Goal: Task Accomplishment & Management: Complete application form

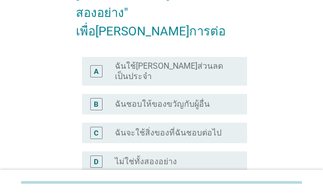
click at [229, 156] on div "radio_button_unchecked ไม่ใช่ทั้งสองอย่าง" at bounding box center [173, 161] width 116 height 10
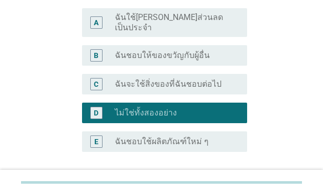
scroll to position [116, 0]
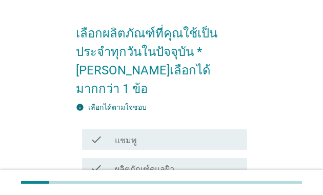
scroll to position [28, 0]
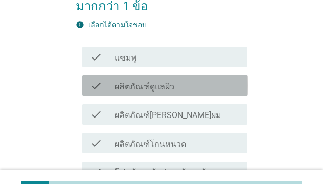
click at [235, 79] on div "check_box_outline_blank ผลิตภัณฑ์ดูแลผิว" at bounding box center [177, 85] width 124 height 12
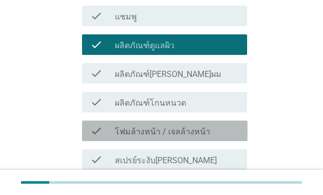
click at [230, 125] on div "check_box_outline_blank โฟมล้างหน้า / เจลล้างหน้า" at bounding box center [177, 131] width 124 height 12
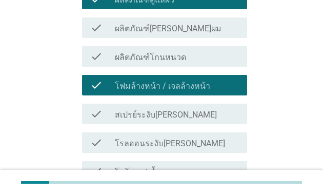
scroll to position [203, 0]
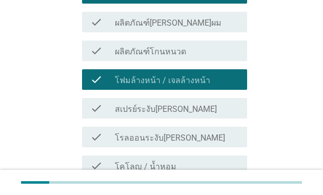
click at [230, 98] on div "check check_box_outline_blank สเปรย์ระงับกลิ่นกาย" at bounding box center [165, 108] width 166 height 21
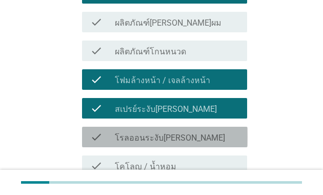
click at [235, 131] on div "check_box_outline_blank โรลออนระงับกลิ่นกาย" at bounding box center [177, 137] width 124 height 12
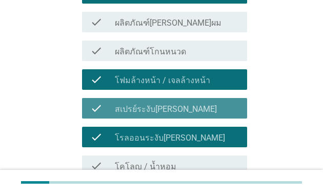
click at [236, 102] on div "check_box_outline_blank สเปรย์ระงับกลิ่นกาย" at bounding box center [177, 108] width 124 height 12
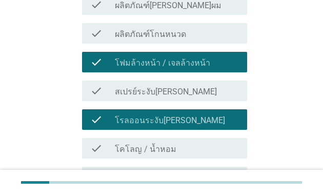
scroll to position [262, 0]
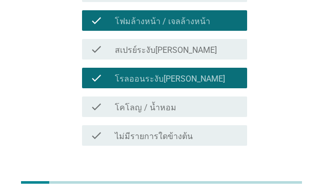
click at [223, 176] on div "ต่อไป" at bounding box center [220, 182] width 29 height 12
